Goal: Find specific page/section: Find specific page/section

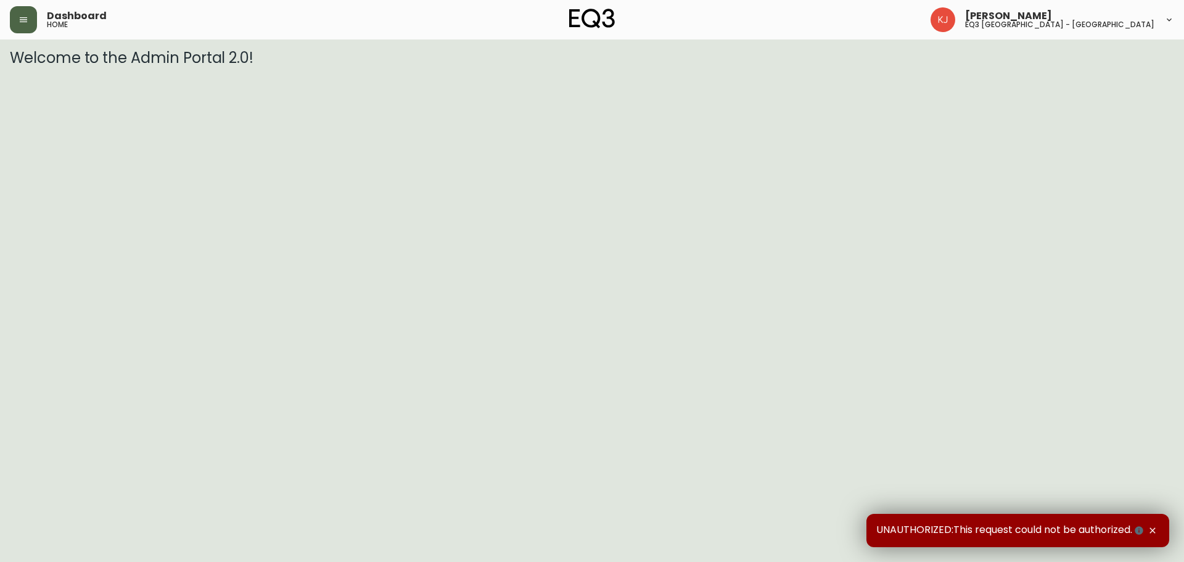
click at [18, 23] on button "button" at bounding box center [23, 19] width 27 height 27
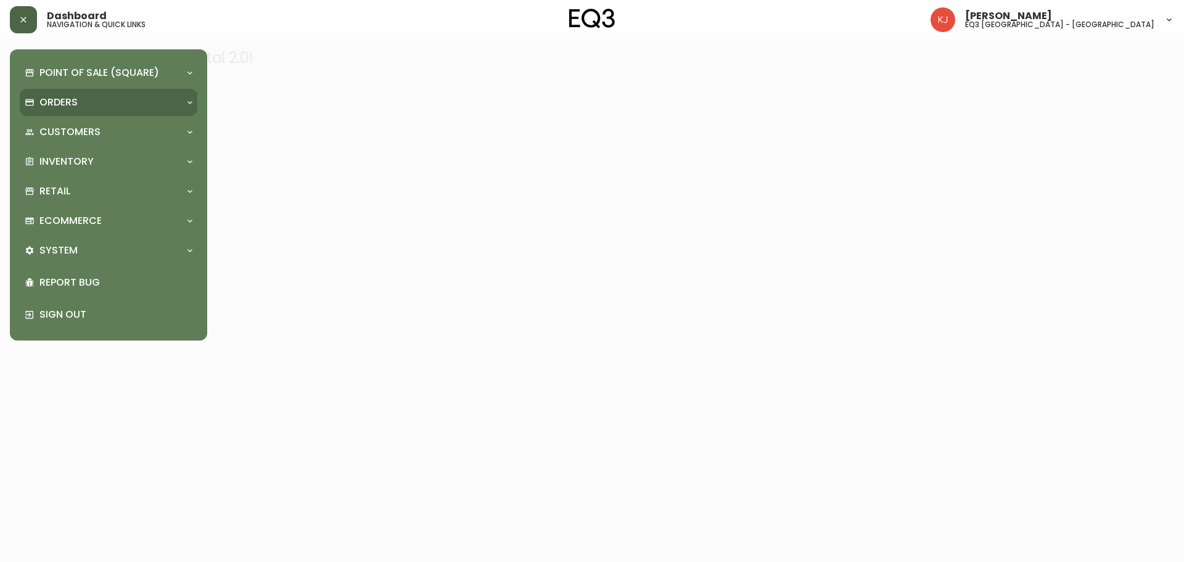
click at [60, 100] on p "Orders" at bounding box center [58, 103] width 38 height 14
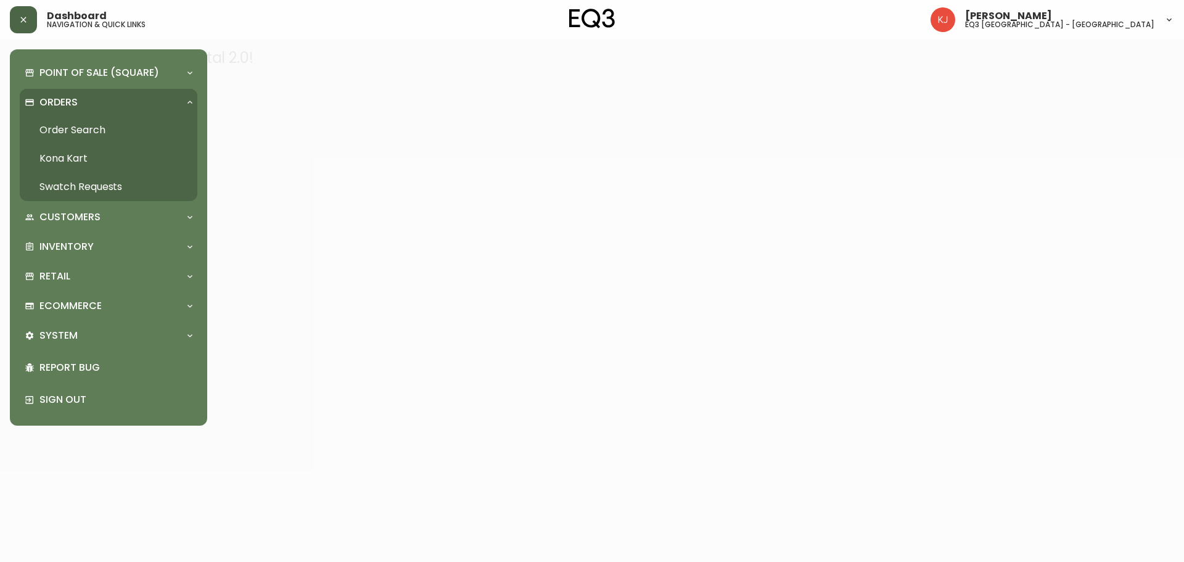
click at [60, 129] on link "Order Search" at bounding box center [109, 130] width 178 height 28
